Goal: Task Accomplishment & Management: Manage account settings

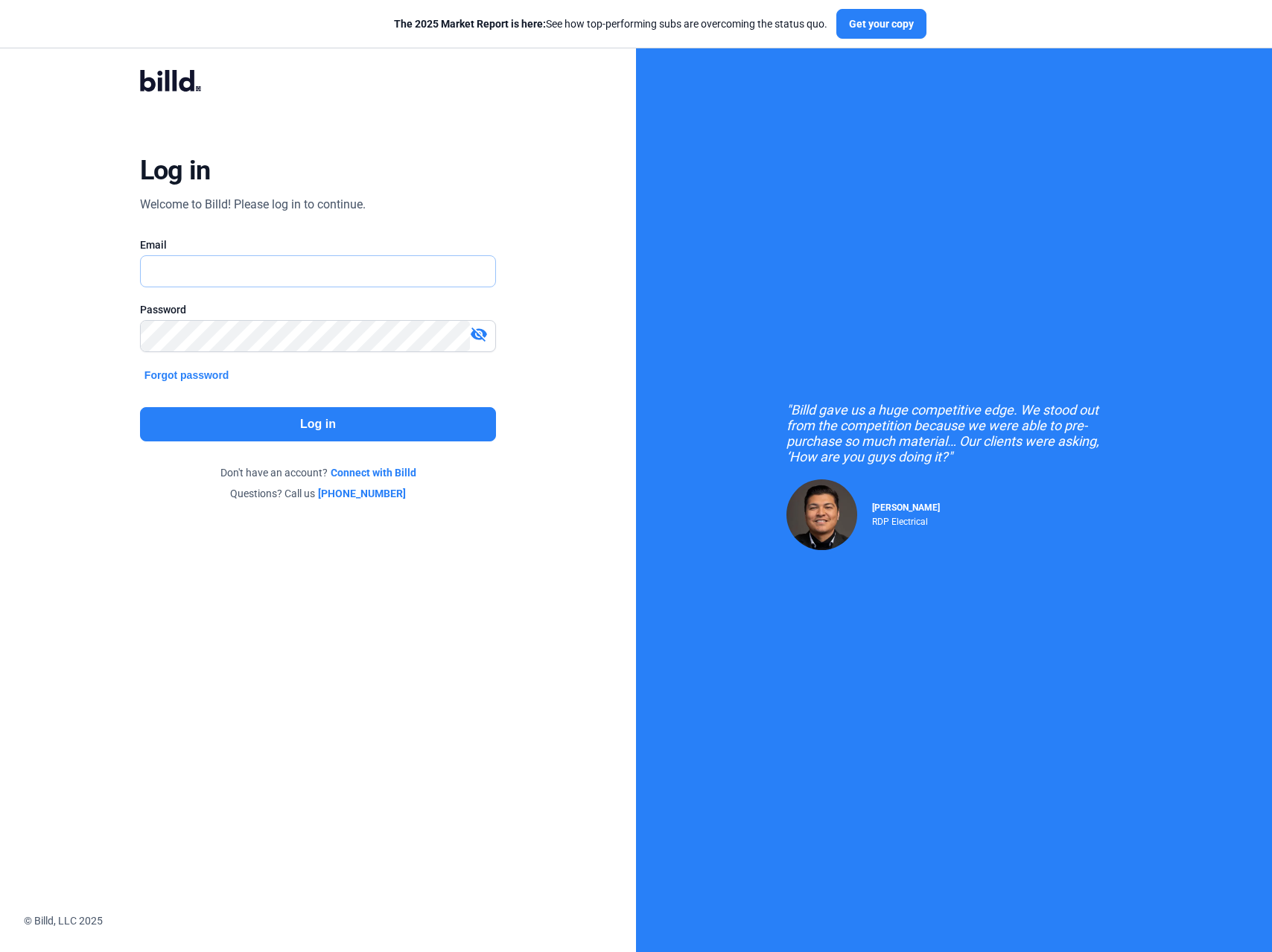
type input "[PERSON_NAME][EMAIL_ADDRESS][DOMAIN_NAME]"
click at [342, 442] on div "Log in Welcome to Billd! Please log in to continue. Email [PERSON_NAME][EMAIL_A…" at bounding box center [319, 285] width 458 height 482
click at [346, 428] on button "Log in" at bounding box center [318, 424] width 355 height 34
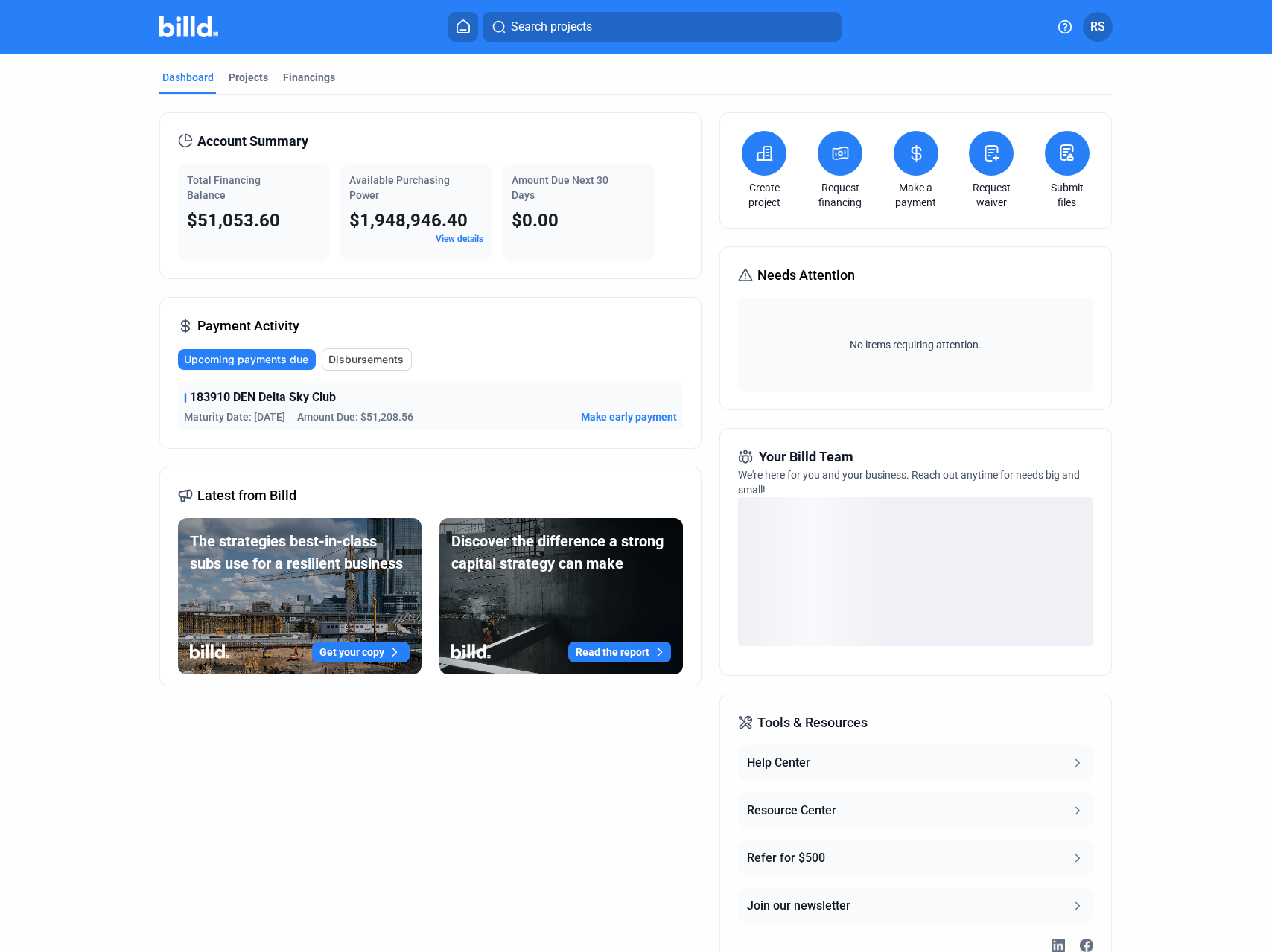
click at [556, 414] on div "Maturity Date: [DATE] Amount Due: $51,208.56 Make early payment" at bounding box center [430, 416] width 493 height 15
click at [282, 397] on span "183910 DEN Delta Sky Club" at bounding box center [262, 397] width 146 height 18
click at [207, 406] on div "183910 DEN Delta Sky Club Maturity Date: [DATE] Amount Due: $51,208.56 Make ear…" at bounding box center [430, 406] width 504 height 48
drag, startPoint x: 240, startPoint y: 419, endPoint x: 329, endPoint y: 417, distance: 89.0
click at [242, 419] on span "Maturity Date: [DATE]" at bounding box center [234, 416] width 101 height 15
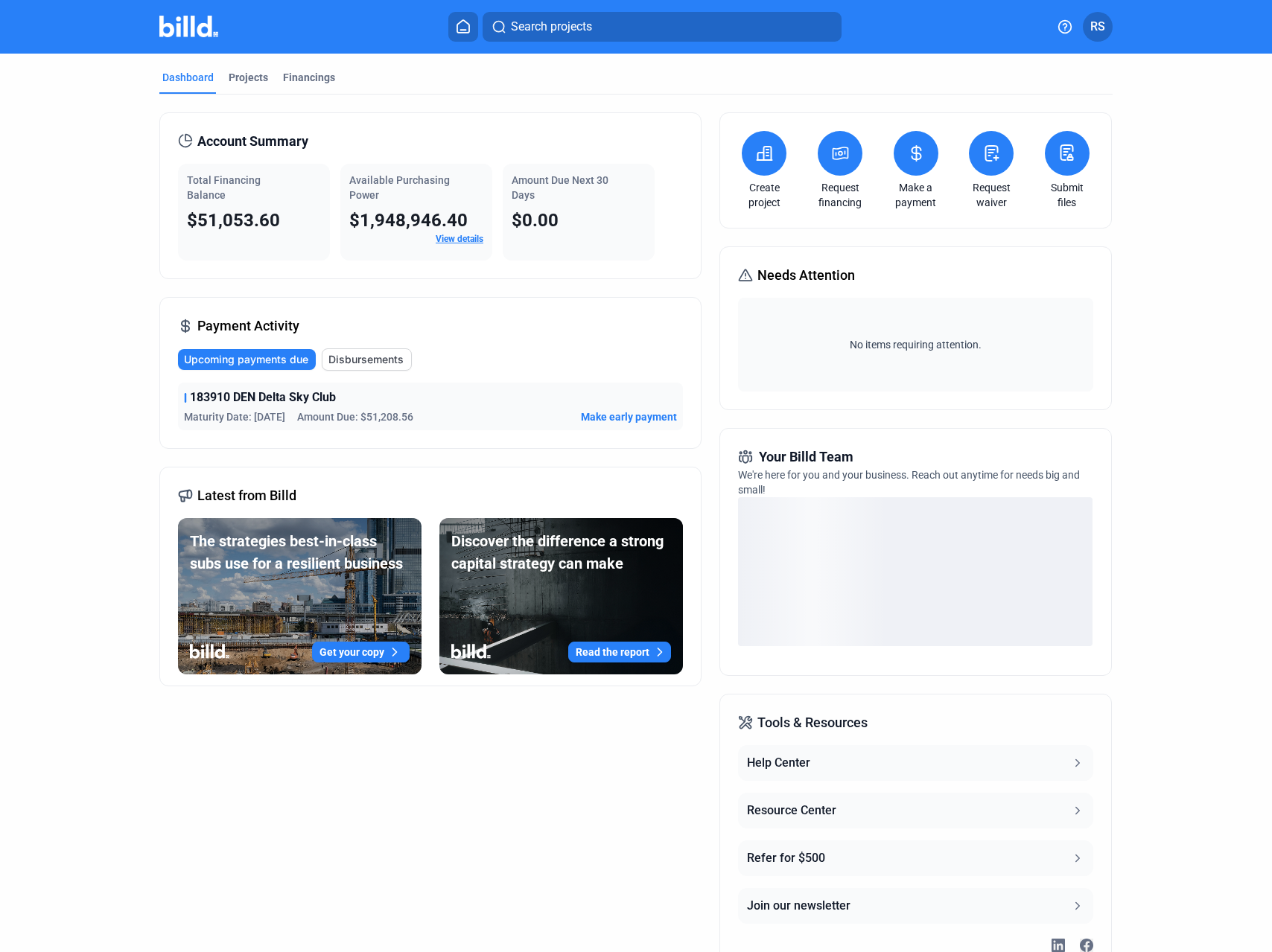
click at [473, 395] on div "183910 DEN Delta Sky Club" at bounding box center [430, 397] width 493 height 18
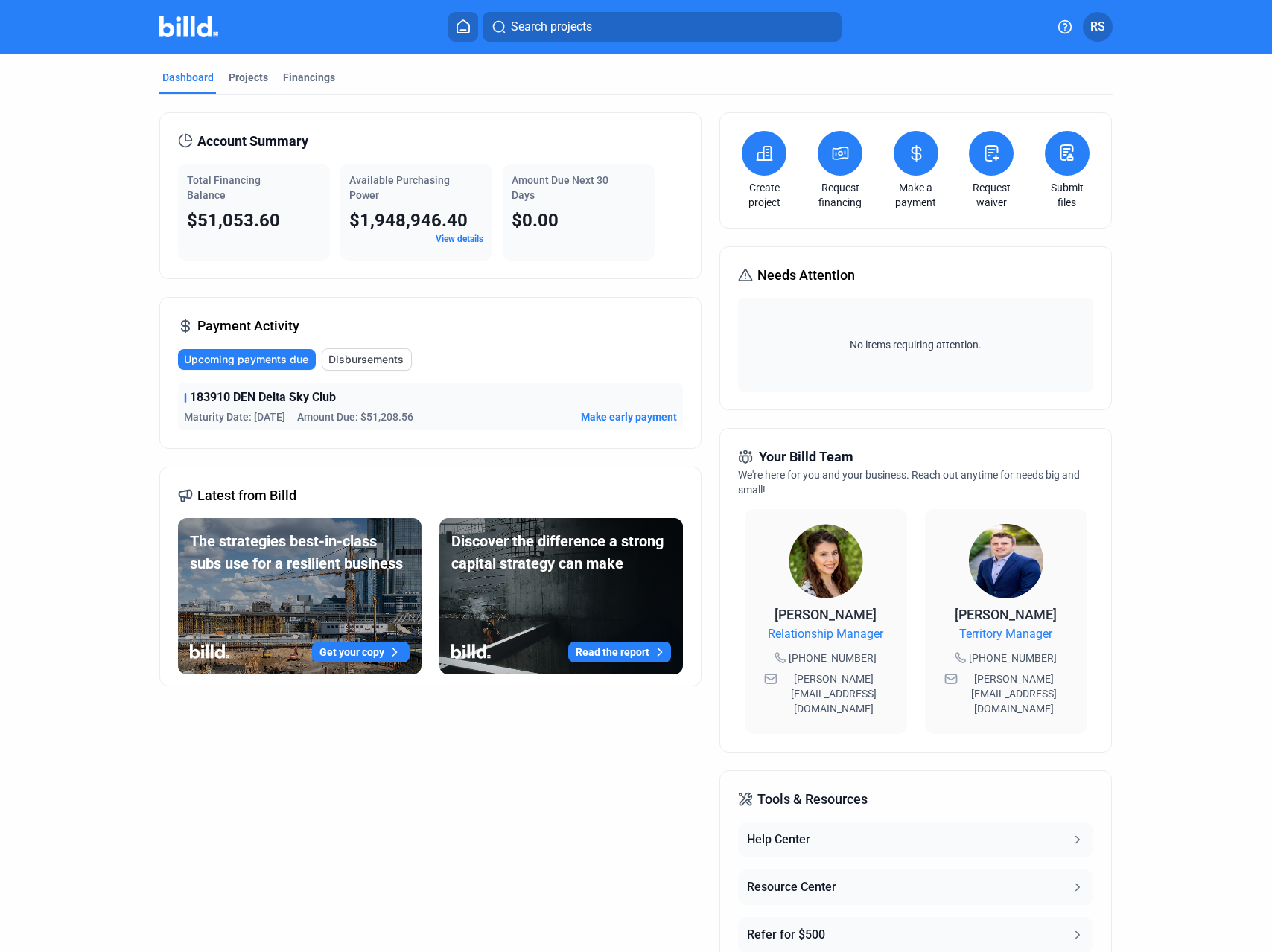
click at [1180, 262] on dashboard "Dashboard Projects Financings Account Summary Total Financing Balance $51,053.6…" at bounding box center [635, 561] width 1145 height 1014
click at [987, 147] on icon at bounding box center [991, 153] width 19 height 18
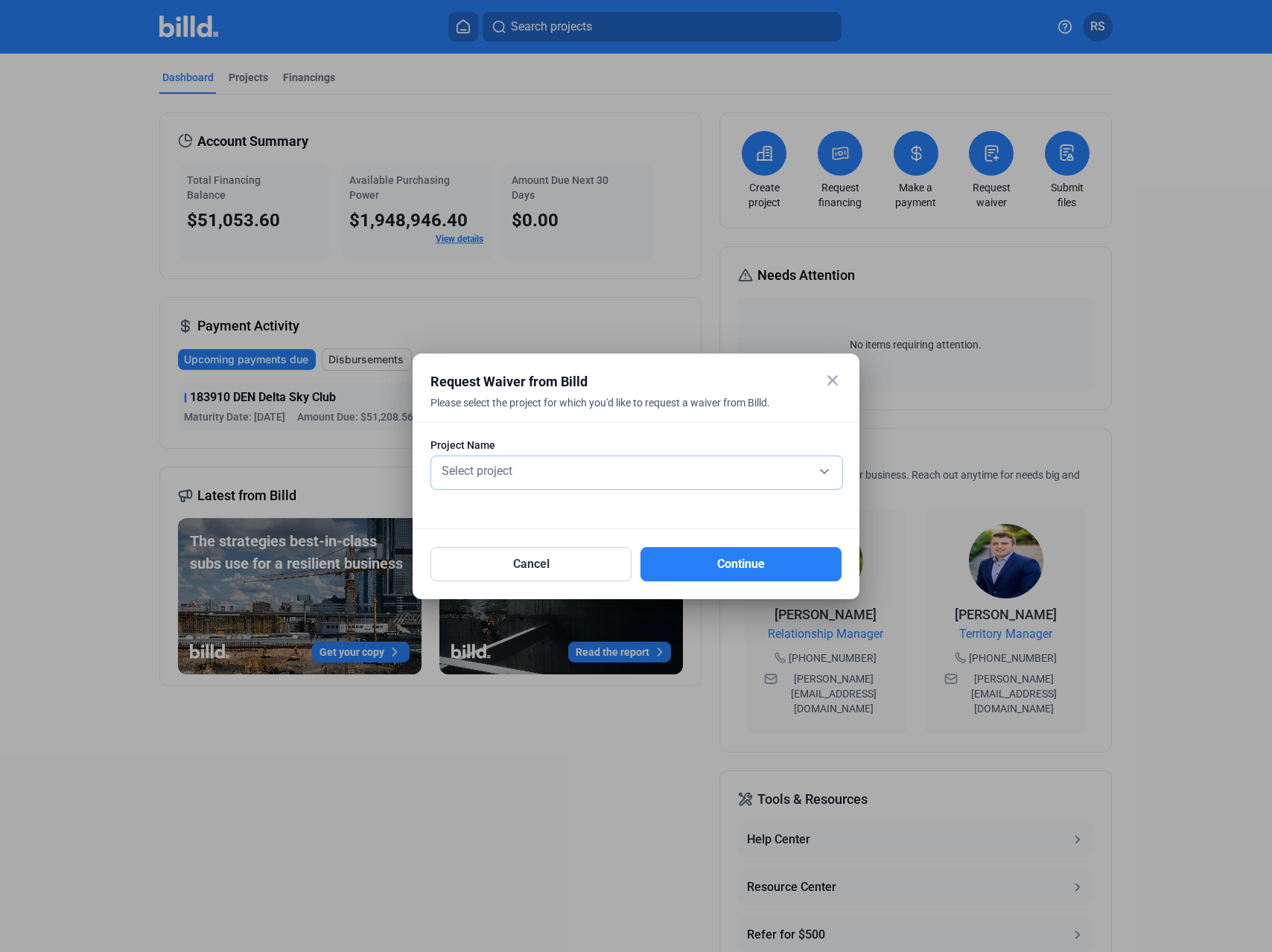
click at [610, 456] on div "Select project" at bounding box center [636, 472] width 396 height 32
click at [569, 460] on span "183910 DEN Delta Sky Club" at bounding box center [636, 470] width 396 height 27
click at [662, 561] on button "Continue" at bounding box center [741, 564] width 201 height 34
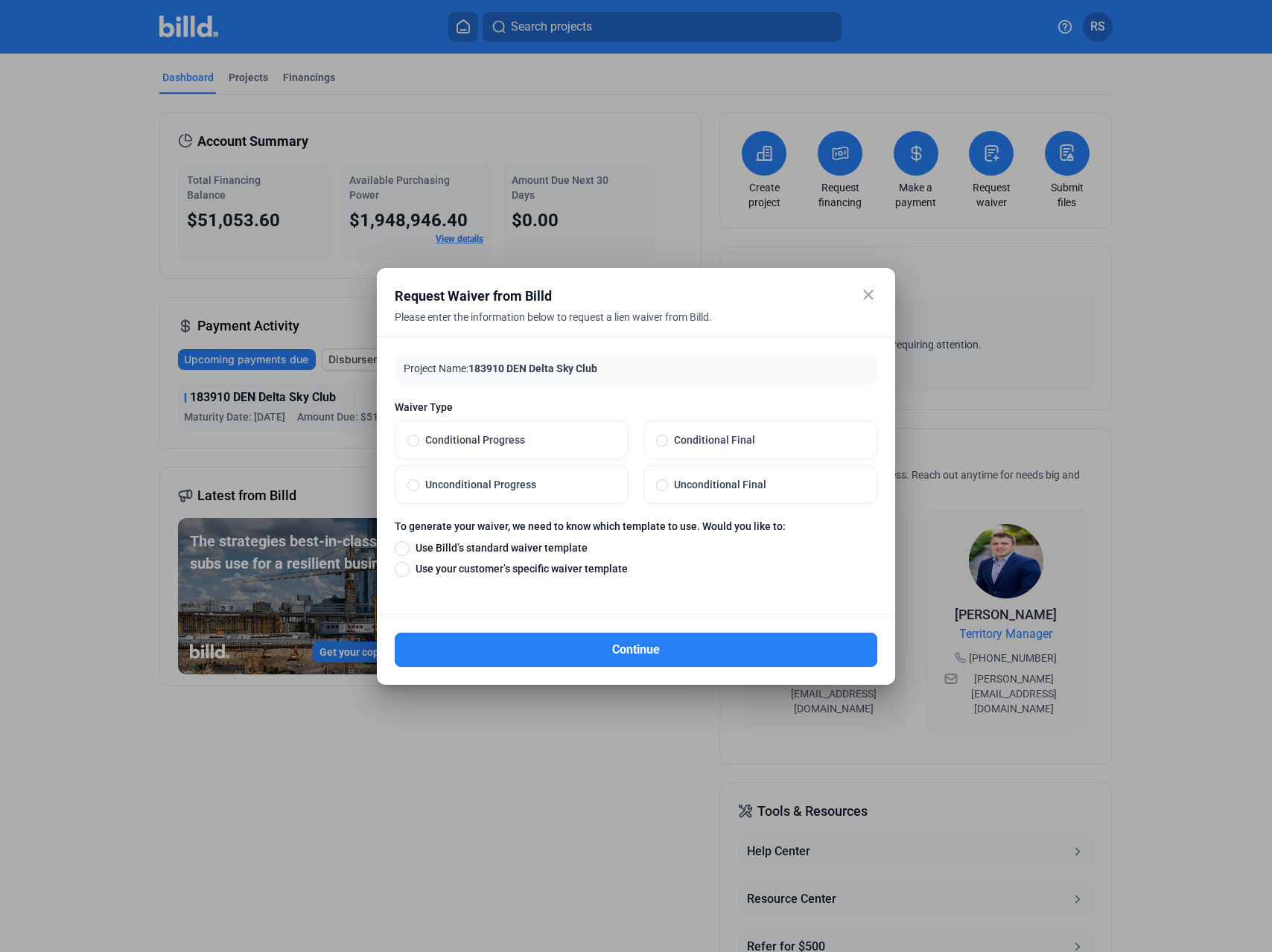
click at [867, 294] on mat-icon "close" at bounding box center [868, 294] width 18 height 18
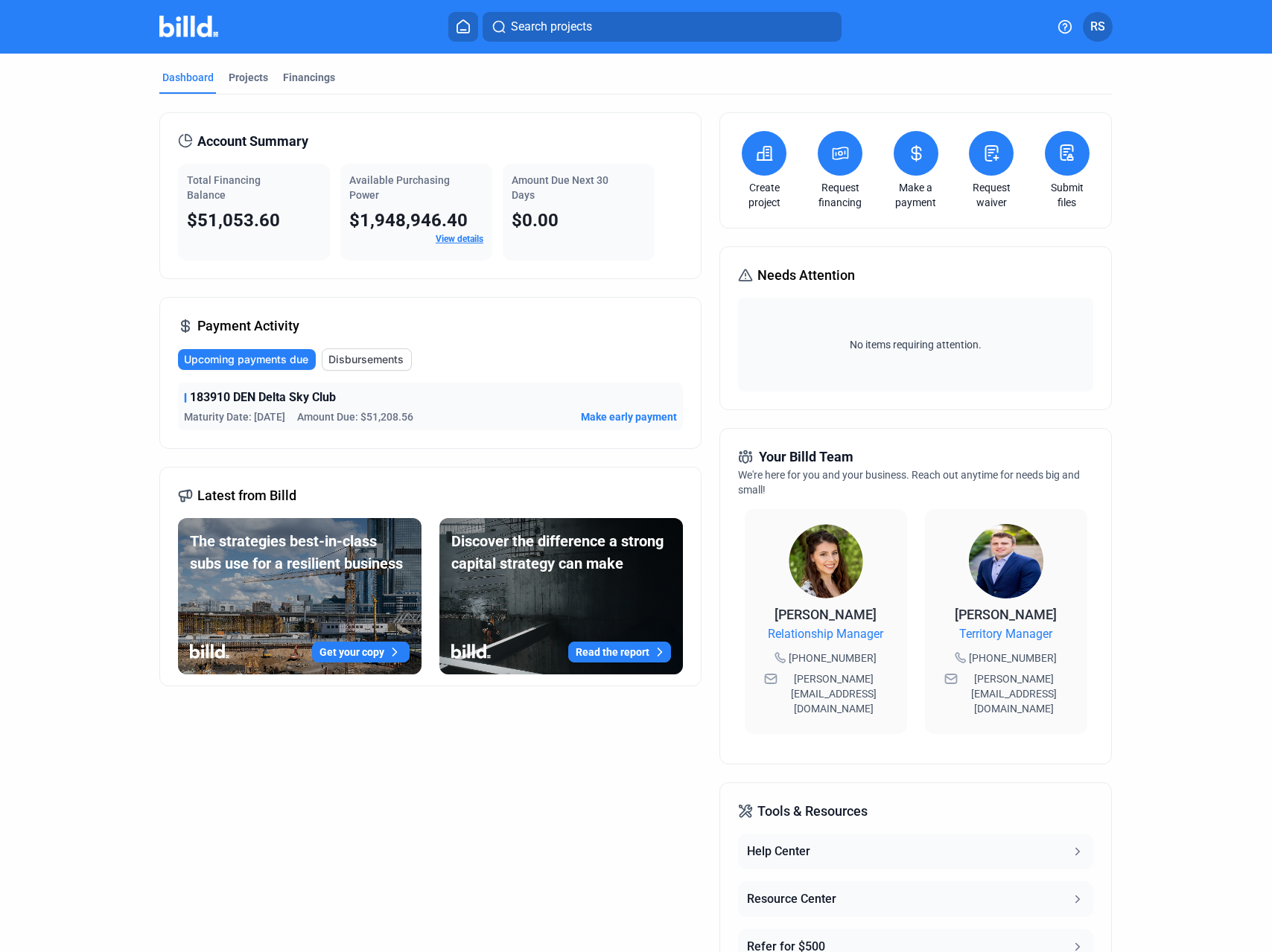
click at [403, 70] on div "Dashboard Projects Financings" at bounding box center [636, 82] width 953 height 24
click at [245, 86] on div "Projects" at bounding box center [248, 82] width 46 height 24
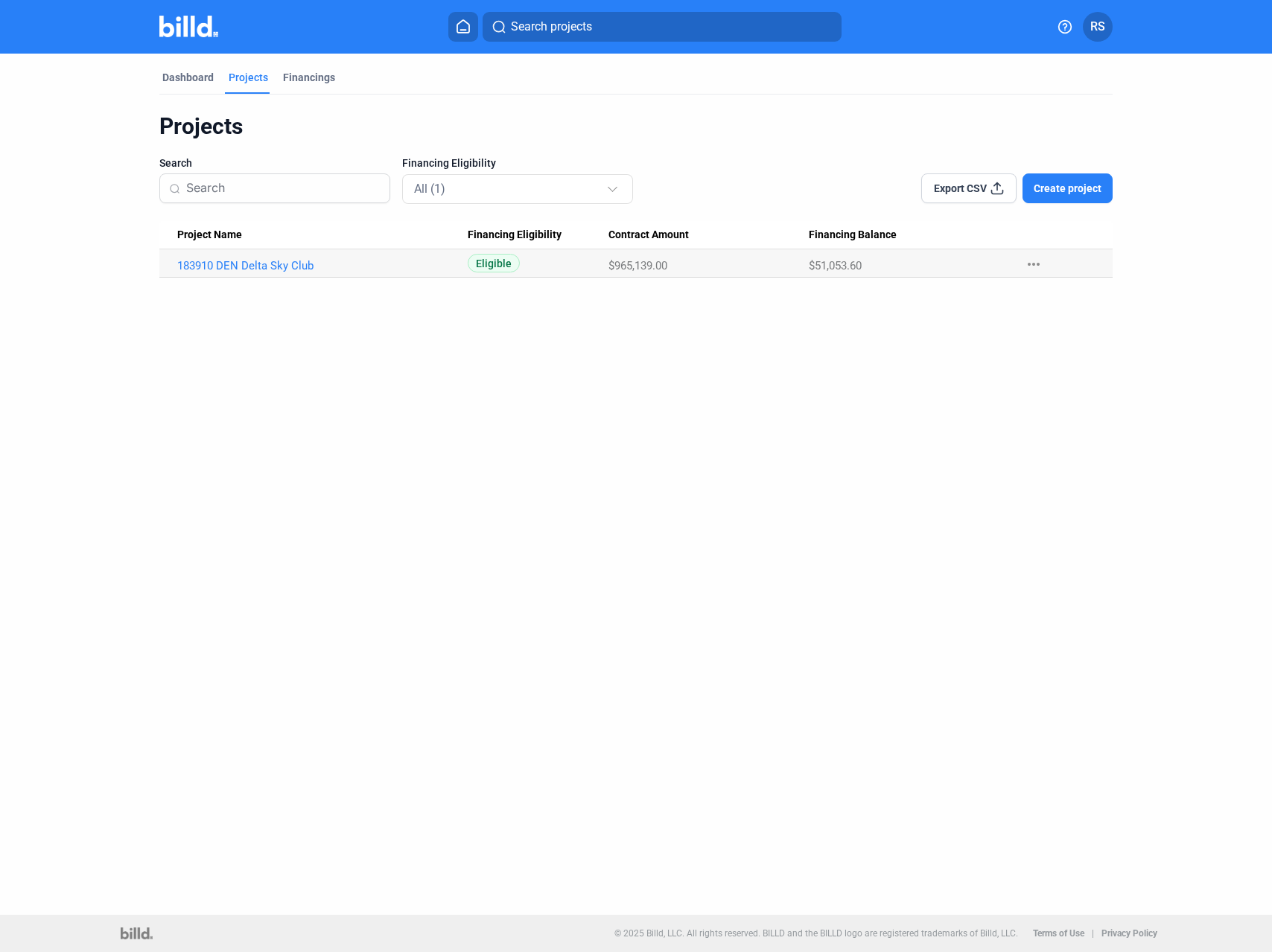
click at [250, 278] on div "Dashboard Projects Financings Projects Search Financing Eligibility All (1) Exp…" at bounding box center [636, 485] width 1272 height 861
click at [253, 271] on link "183910 DEN Delta Sky Club" at bounding box center [321, 266] width 290 height 13
click at [250, 265] on link "183910 DEN Delta Sky Club" at bounding box center [321, 266] width 290 height 13
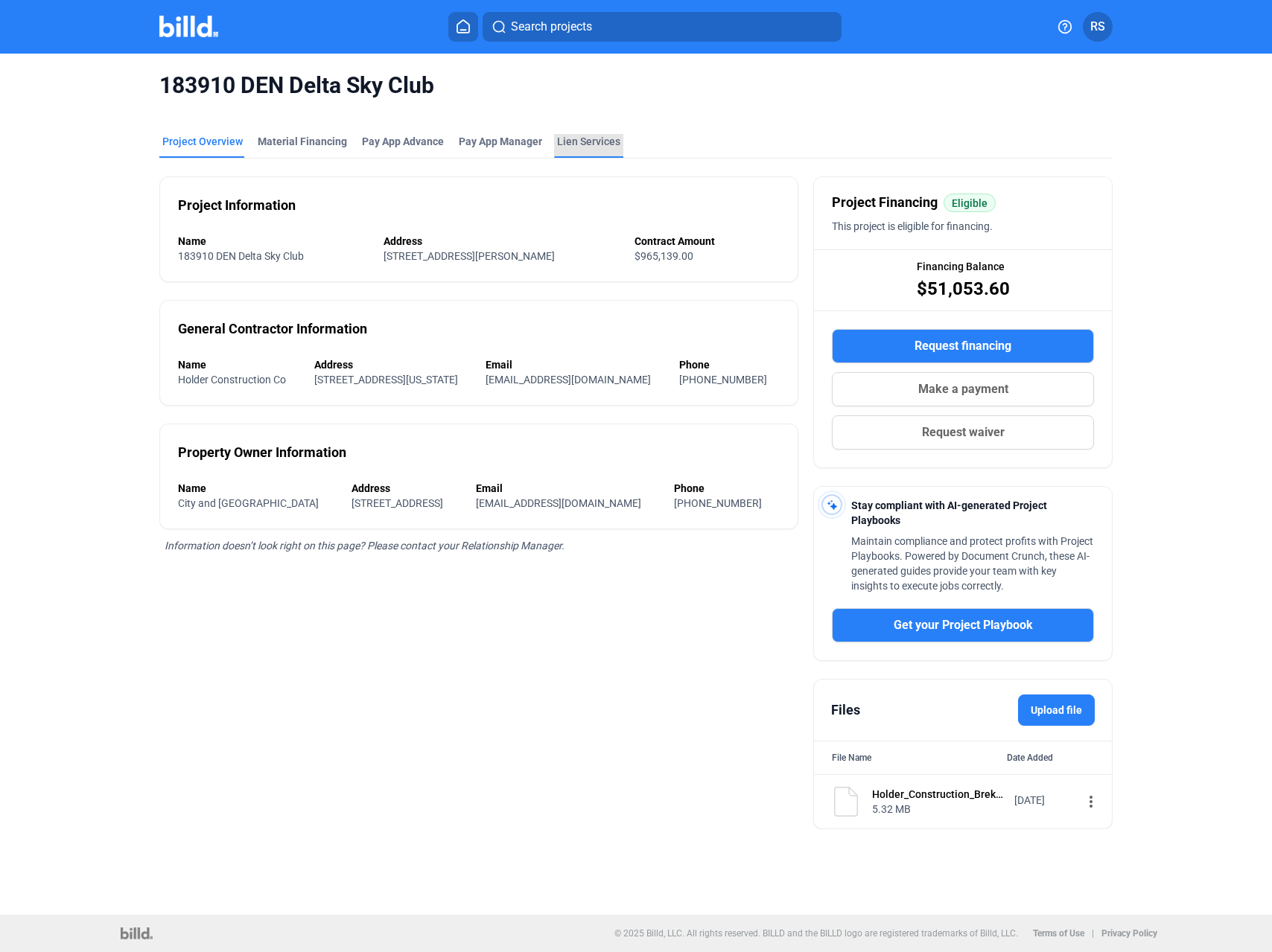
click at [588, 148] on div "Lien Services" at bounding box center [588, 141] width 63 height 15
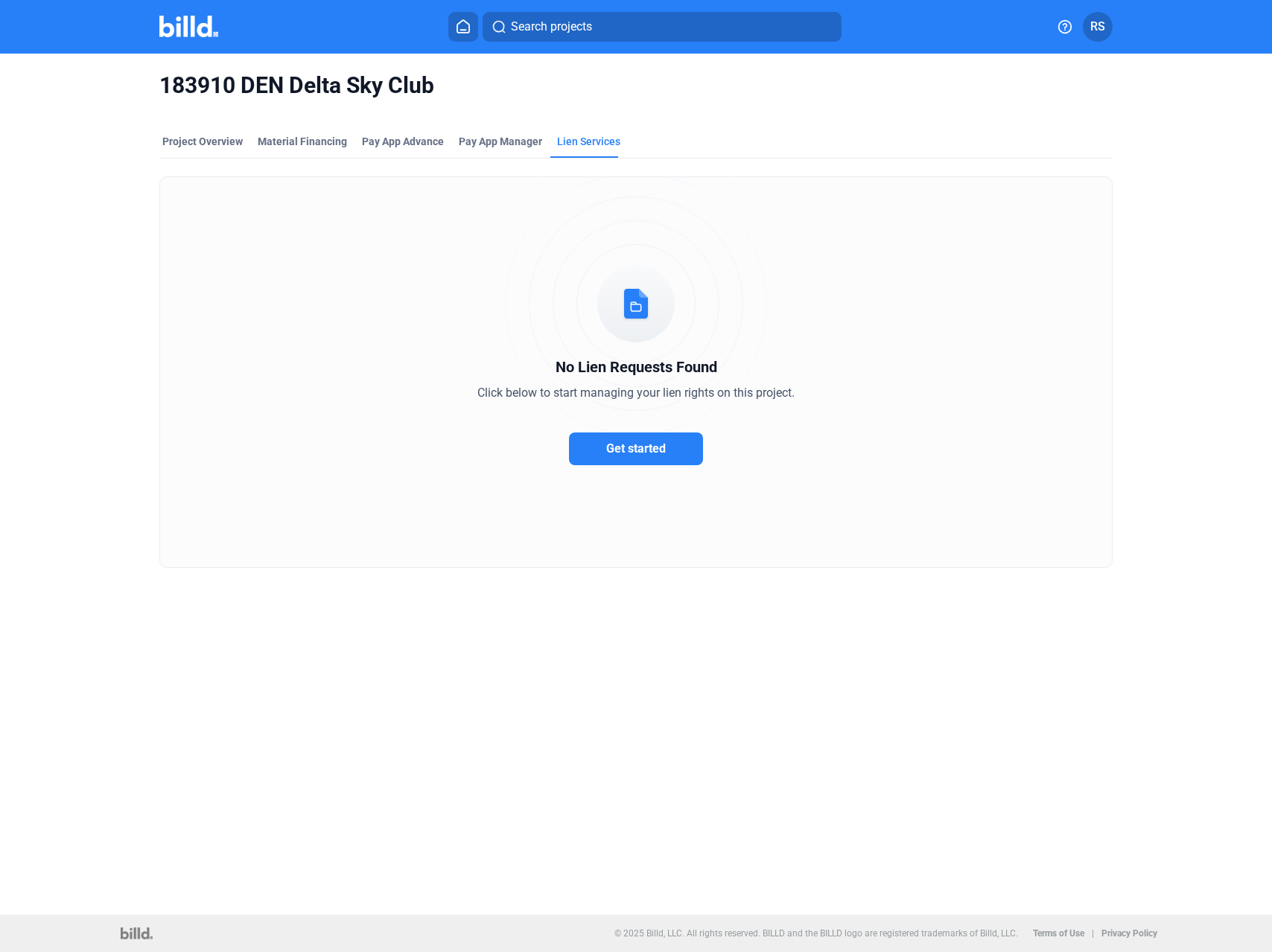
click at [197, 132] on mat-tab-group "Project Overview Material Financing Pay App Advance Pay App Manager Lien Servic…" at bounding box center [636, 343] width 953 height 450
click at [198, 142] on div "Project Overview" at bounding box center [203, 141] width 81 height 15
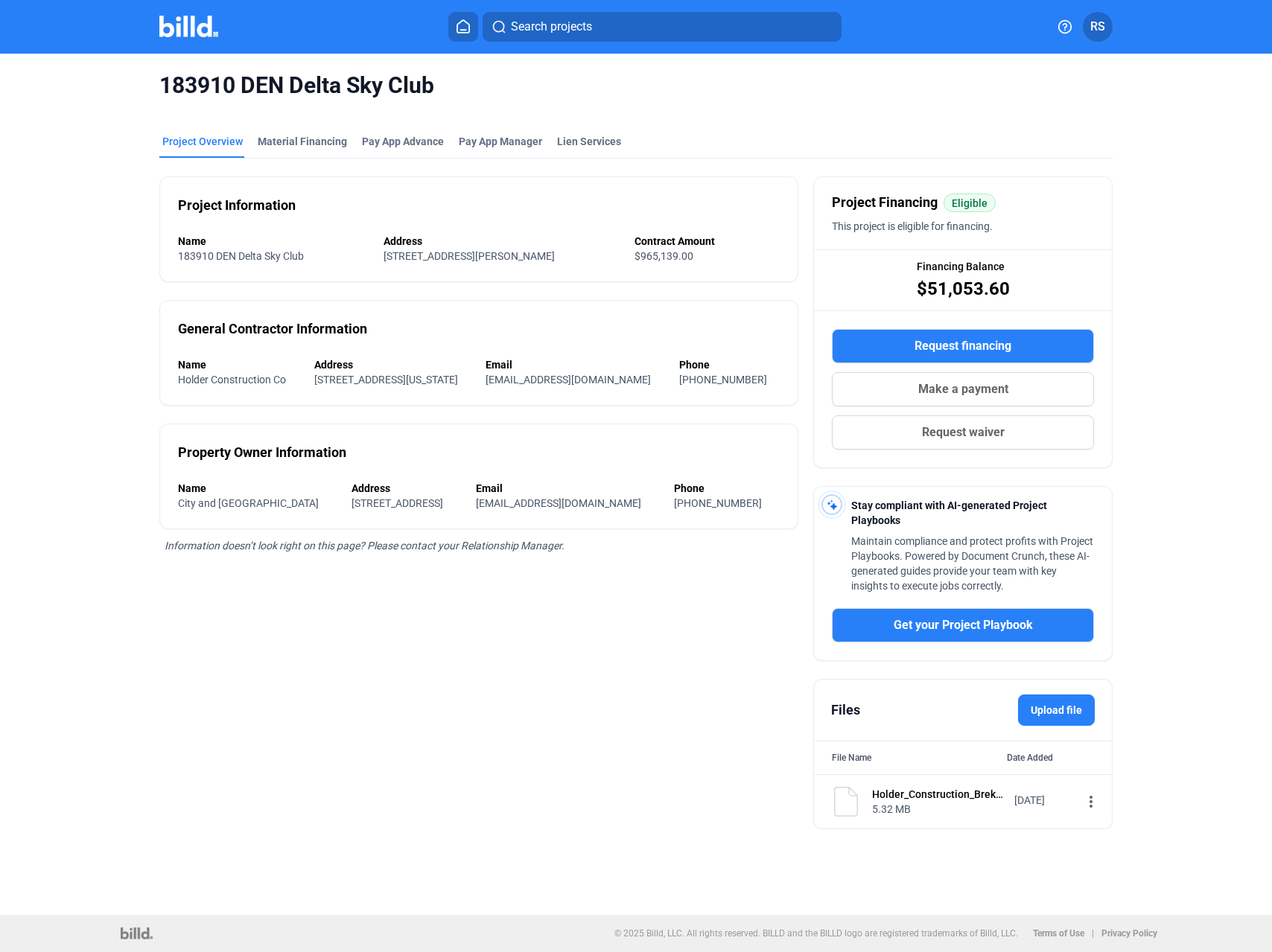
click at [199, 29] on img at bounding box center [189, 26] width 59 height 22
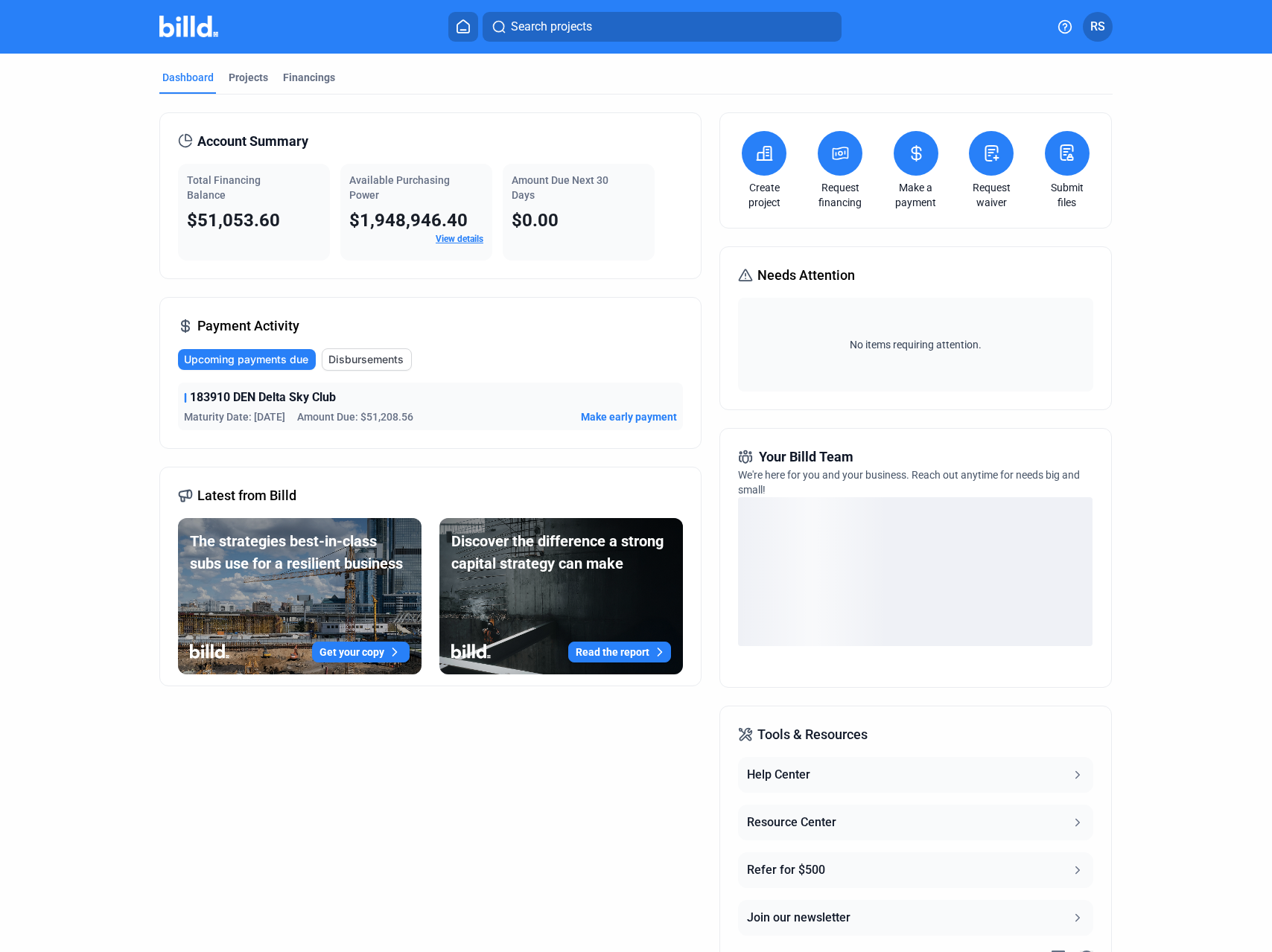
click at [364, 355] on span "Disbursements" at bounding box center [366, 359] width 75 height 15
click at [216, 359] on span "Upcoming payments due" at bounding box center [247, 359] width 125 height 15
click at [310, 85] on div "Financings" at bounding box center [309, 82] width 58 height 24
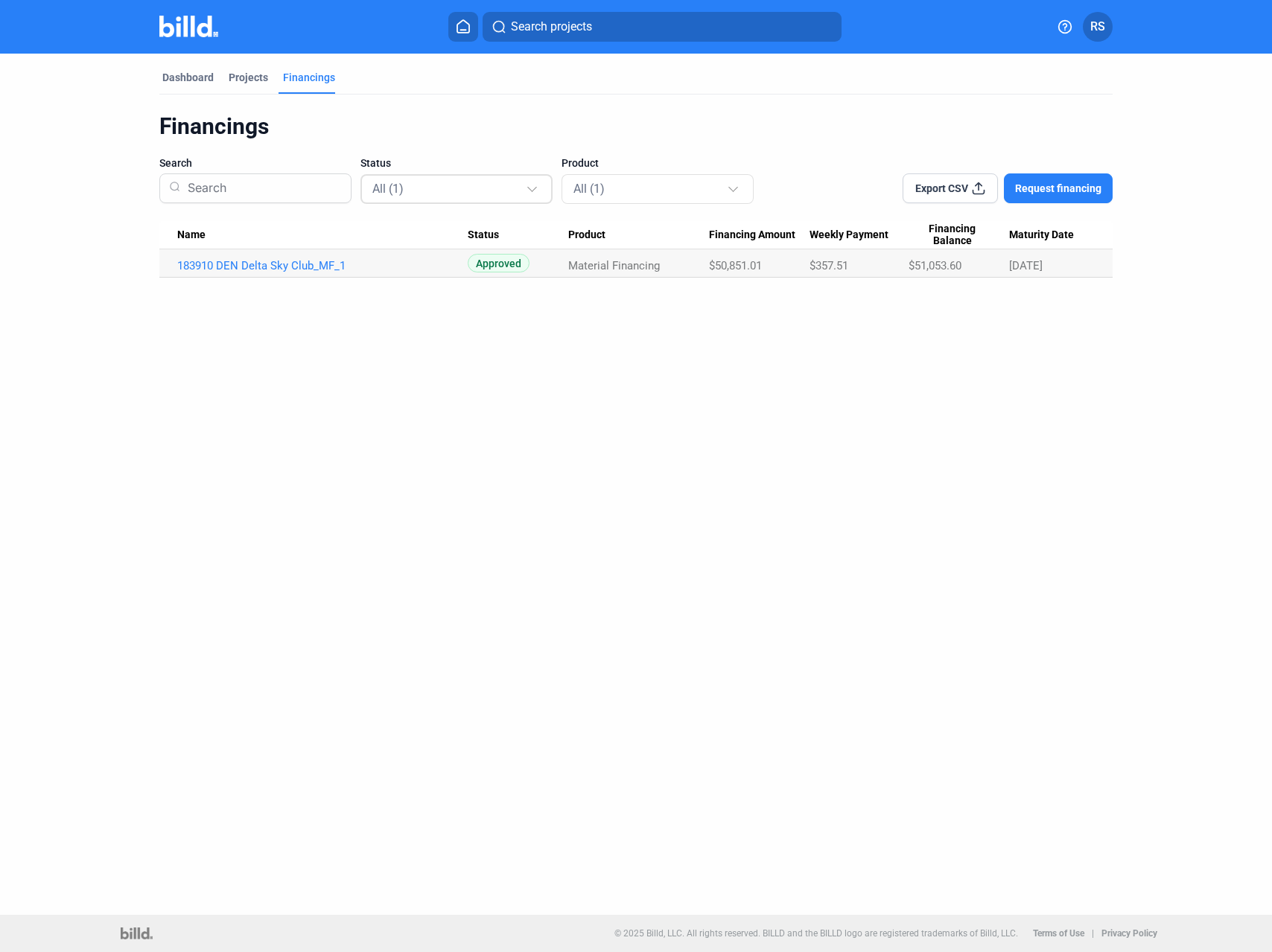
click at [535, 197] on div "All (1)" at bounding box center [457, 188] width 170 height 29
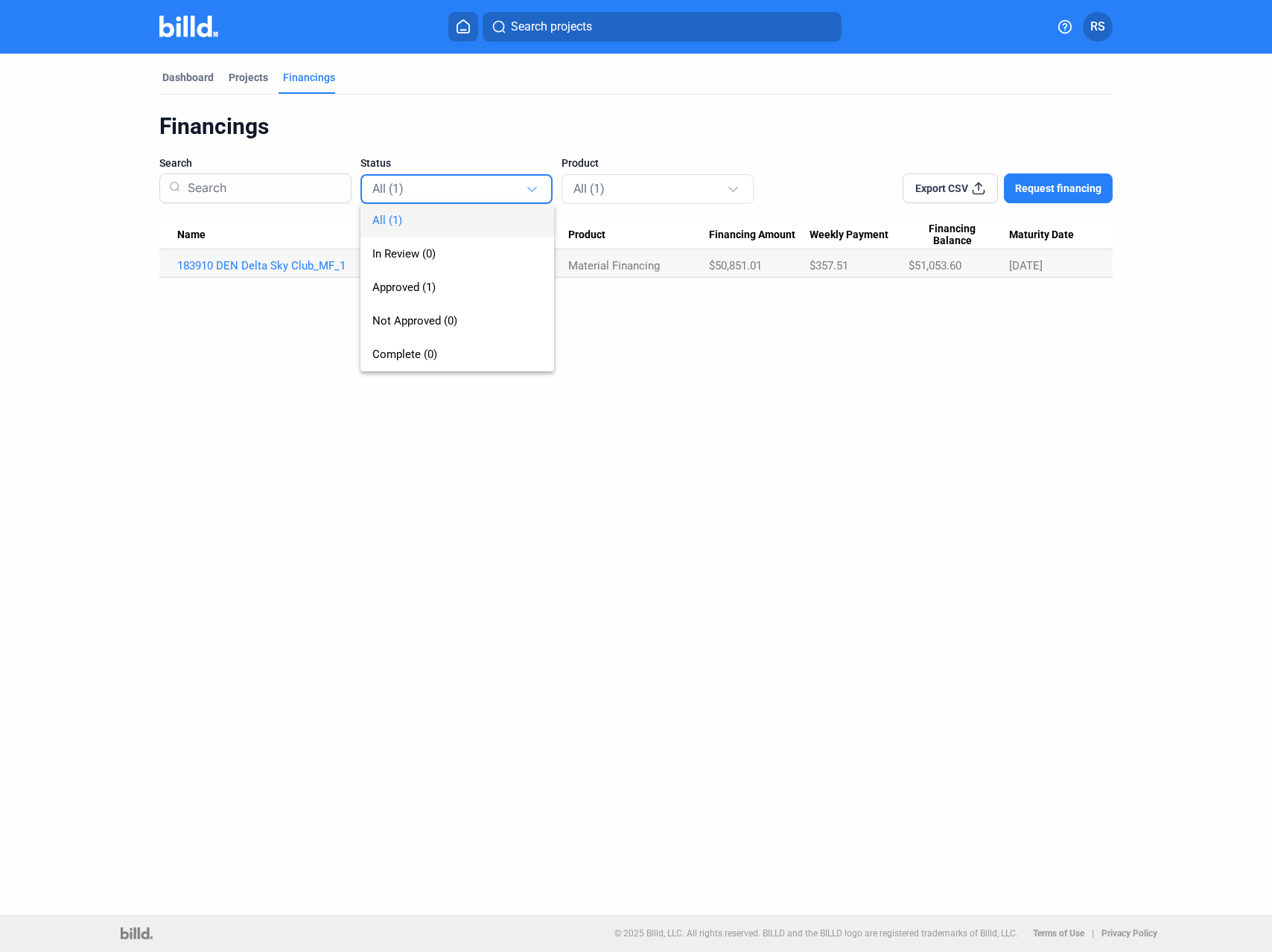
click at [650, 377] on div at bounding box center [636, 476] width 1272 height 952
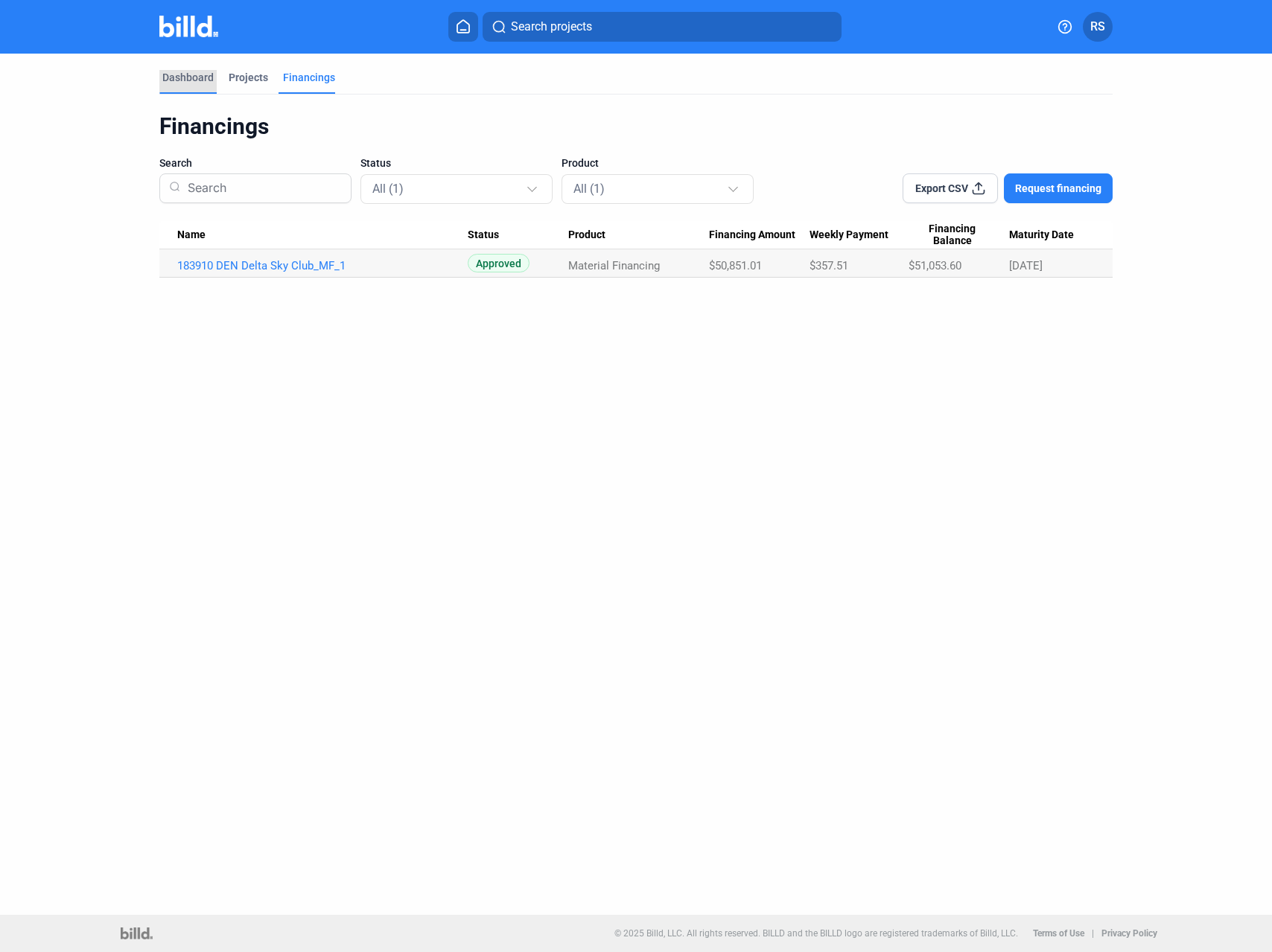
click at [181, 72] on div "Dashboard" at bounding box center [188, 77] width 51 height 15
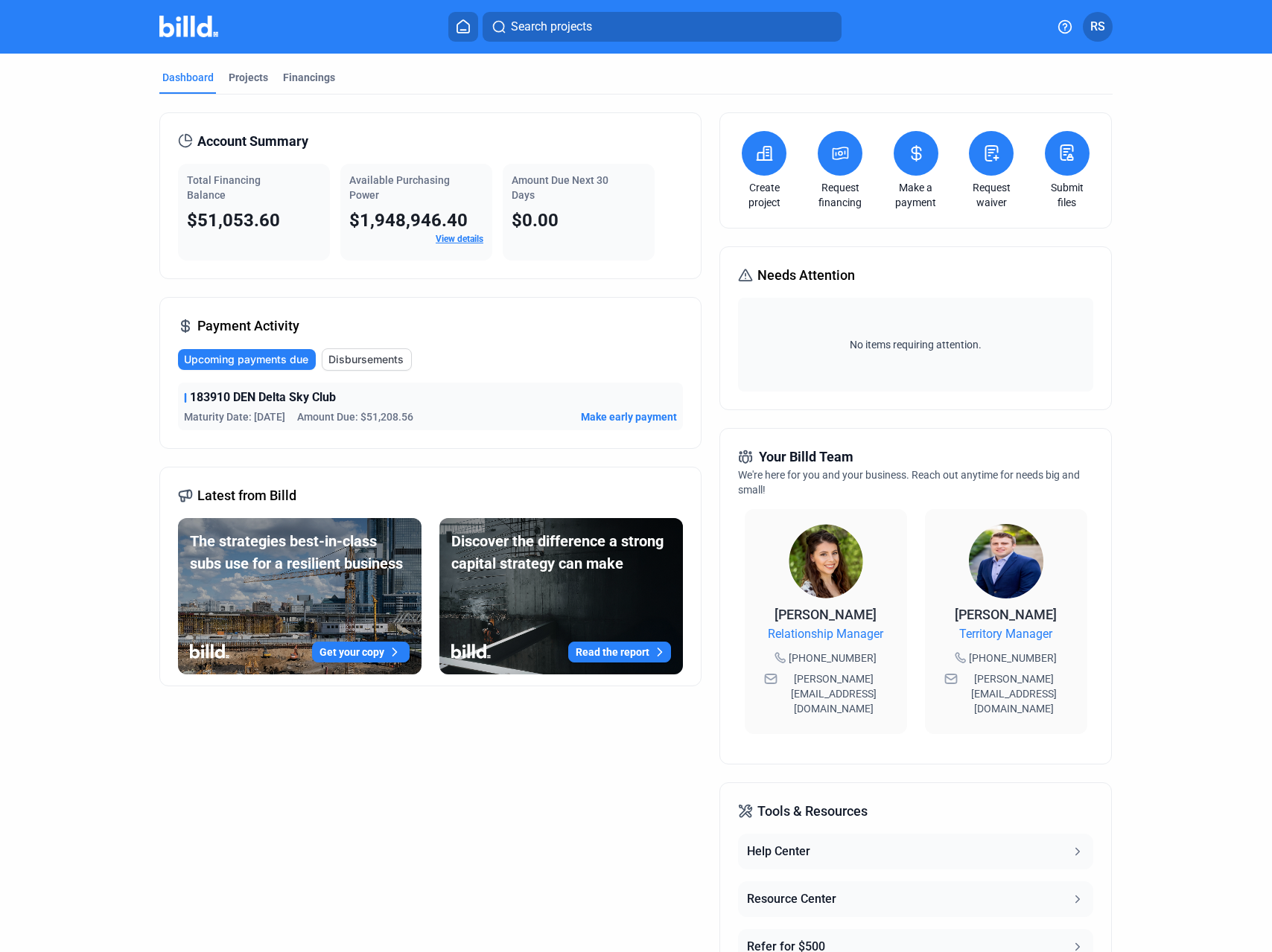
click at [1103, 36] on button "RS" at bounding box center [1097, 26] width 30 height 30
click at [1011, 189] on button "Banks" at bounding box center [1025, 204] width 162 height 30
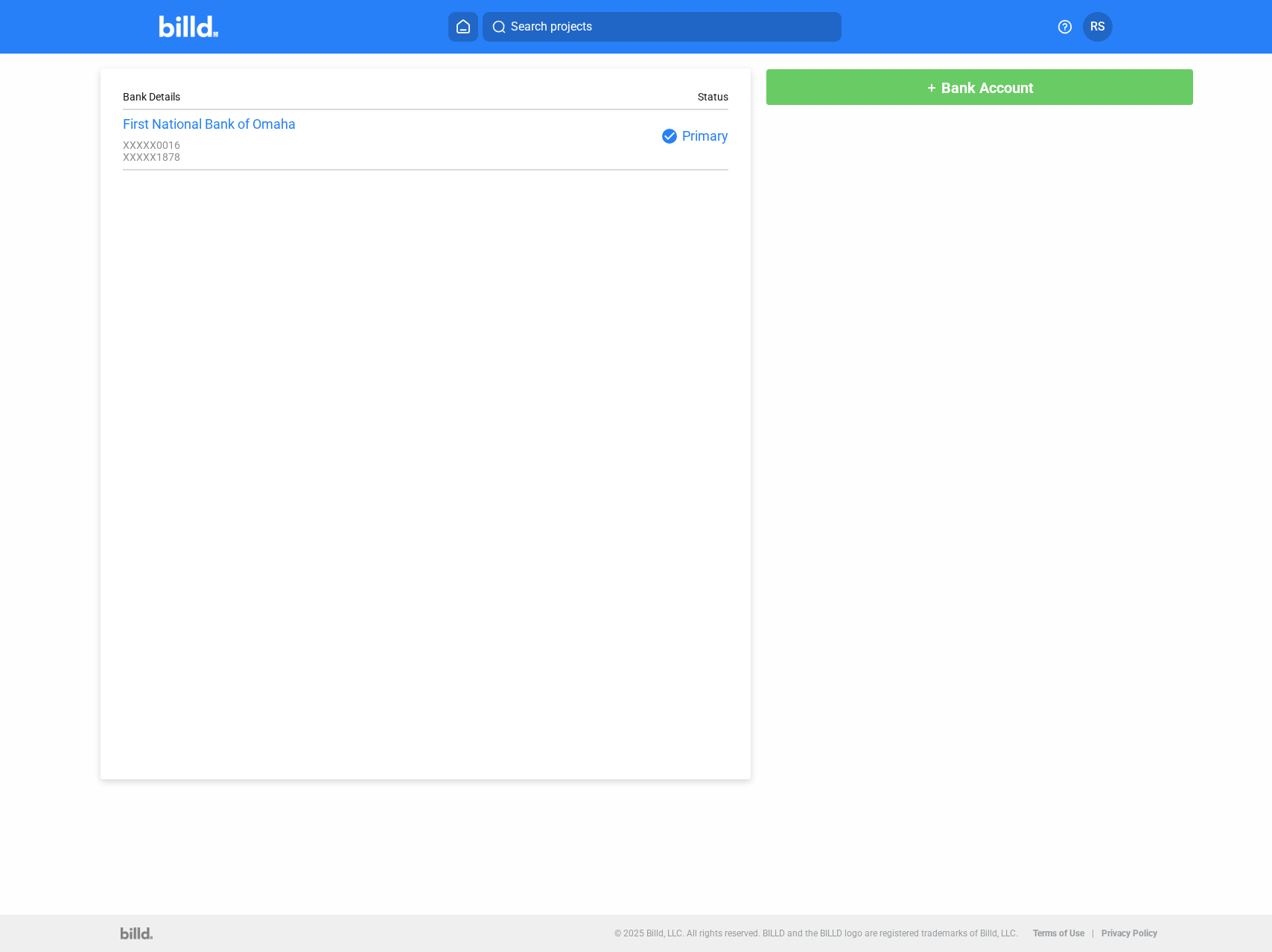
click at [1098, 23] on span "RS" at bounding box center [1097, 27] width 15 height 18
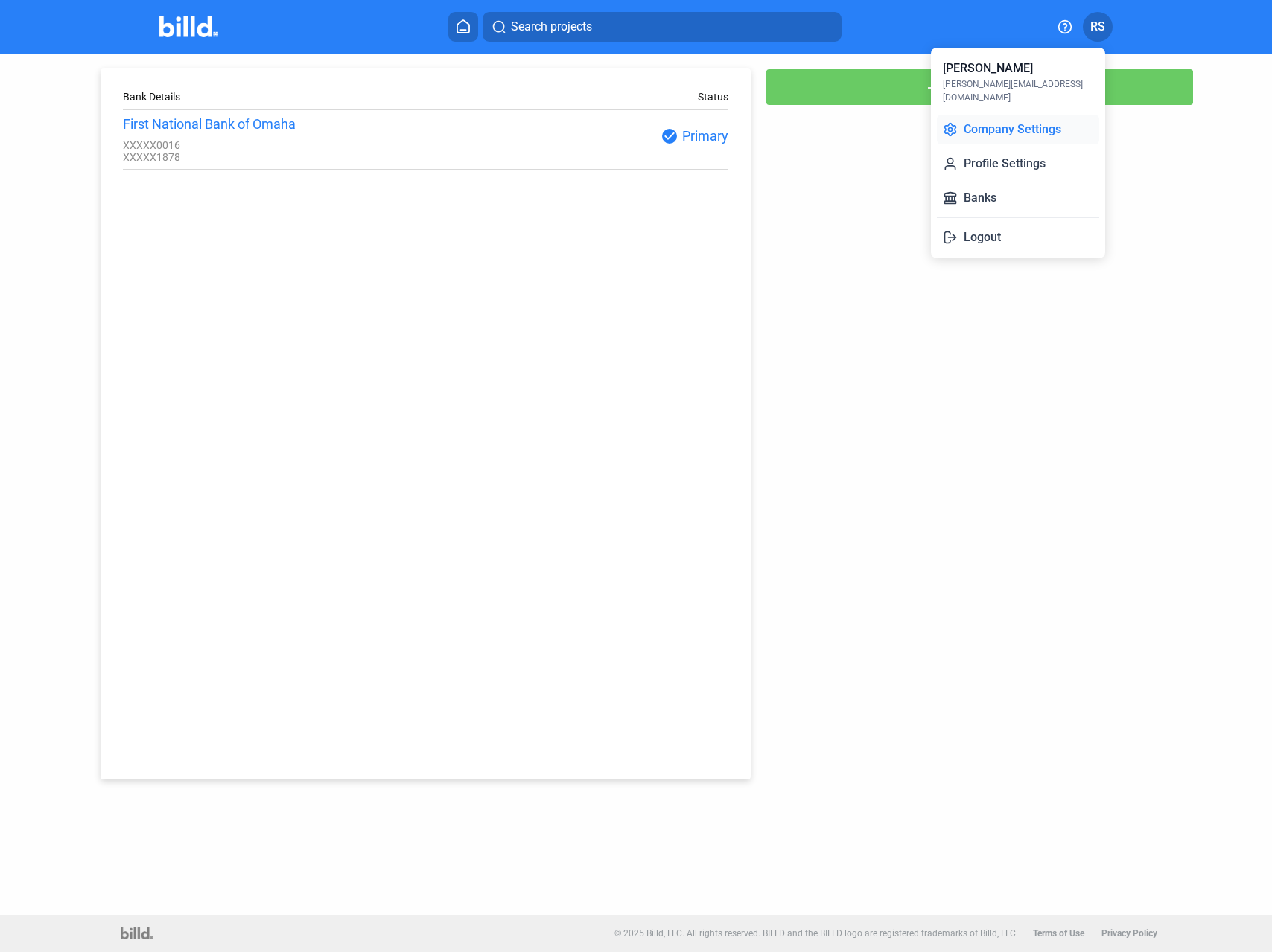
click at [1017, 115] on button "Company Settings" at bounding box center [1017, 129] width 162 height 30
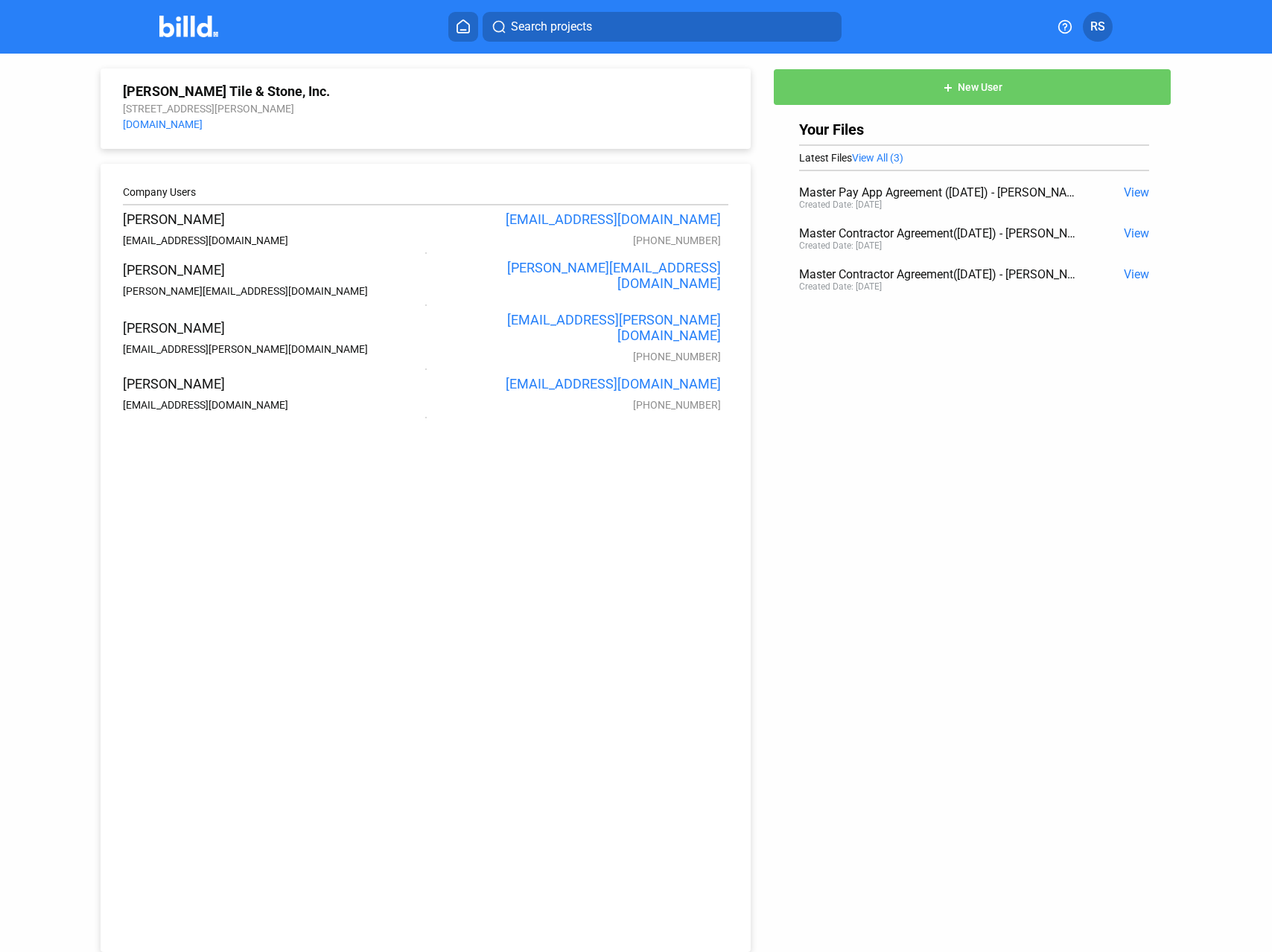
click at [180, 29] on img at bounding box center [189, 26] width 59 height 22
